Goal: Find specific page/section: Find specific page/section

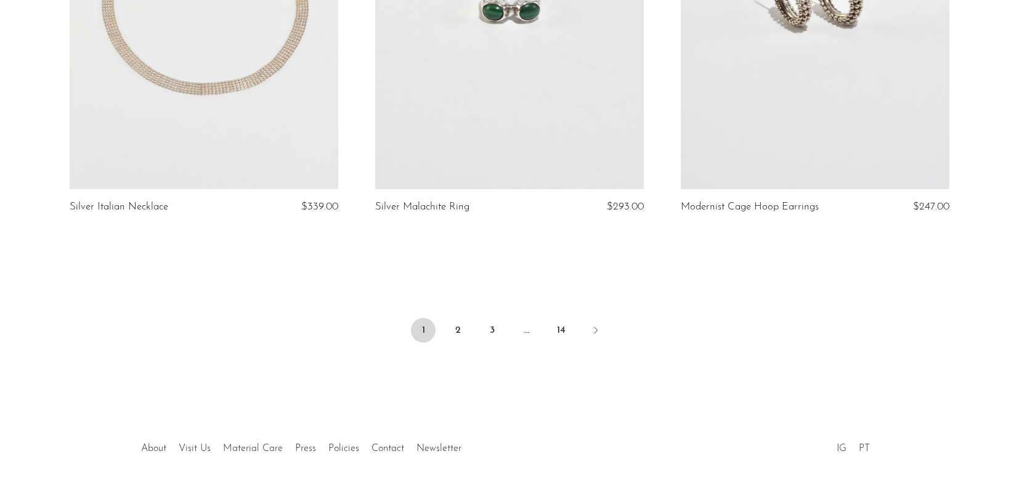
scroll to position [5040, 0]
click at [398, 447] on div at bounding box center [509, 435] width 237 height 43
click at [208, 443] on link "Visit Us" at bounding box center [195, 448] width 32 height 10
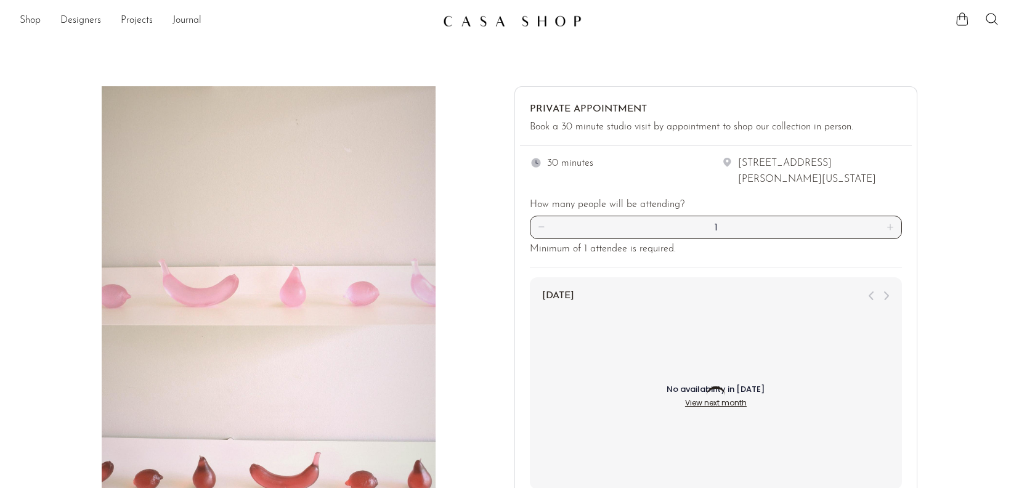
scroll to position [4, 0]
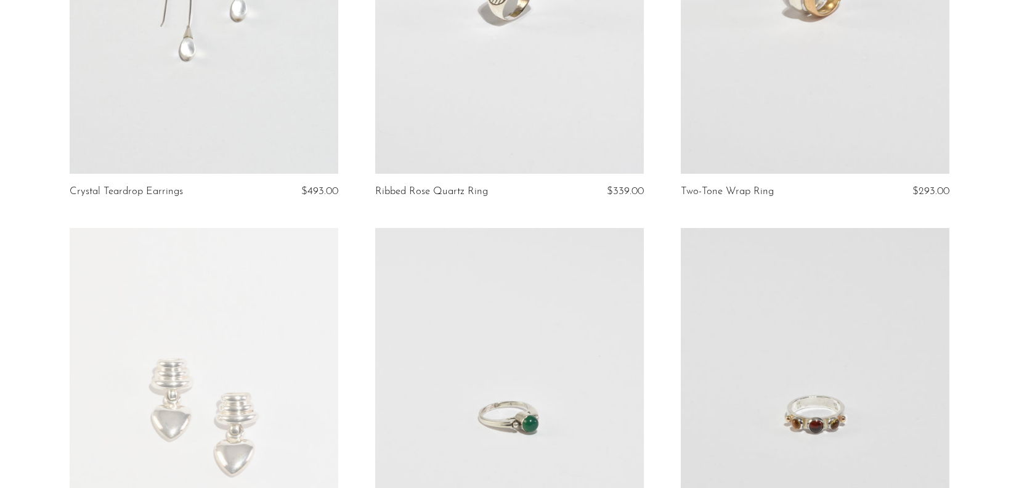
scroll to position [4147, 0]
